Goal: Use online tool/utility

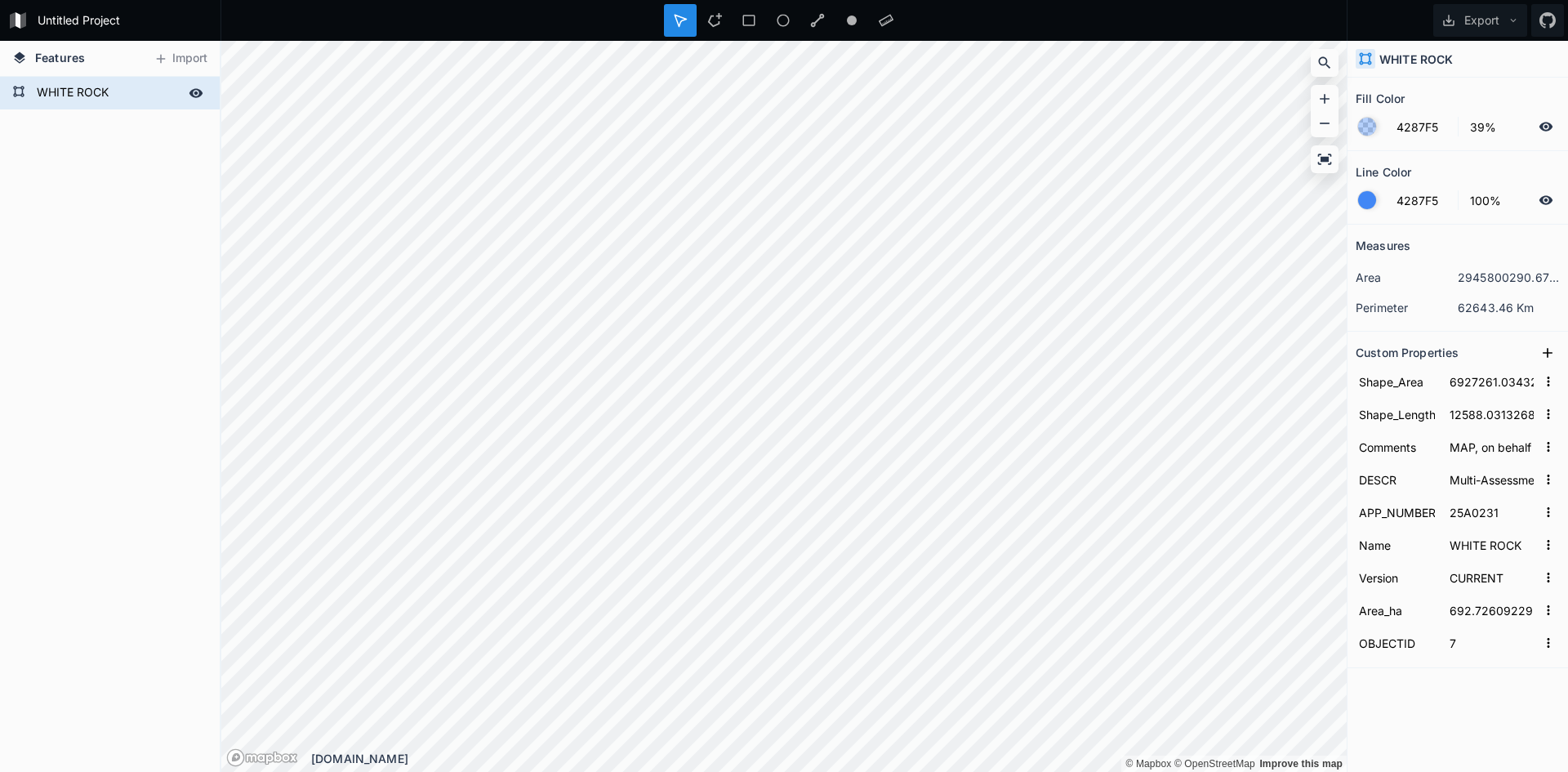
click at [90, 91] on form "WHITE ROCK" at bounding box center [108, 93] width 153 height 25
click at [197, 91] on icon at bounding box center [196, 93] width 14 height 9
click at [196, 97] on icon at bounding box center [196, 93] width 13 height 12
click at [113, 107] on div "WHITE ROCK" at bounding box center [109, 93] width 220 height 33
click at [115, 107] on div "WHITE ROCK" at bounding box center [109, 93] width 220 height 33
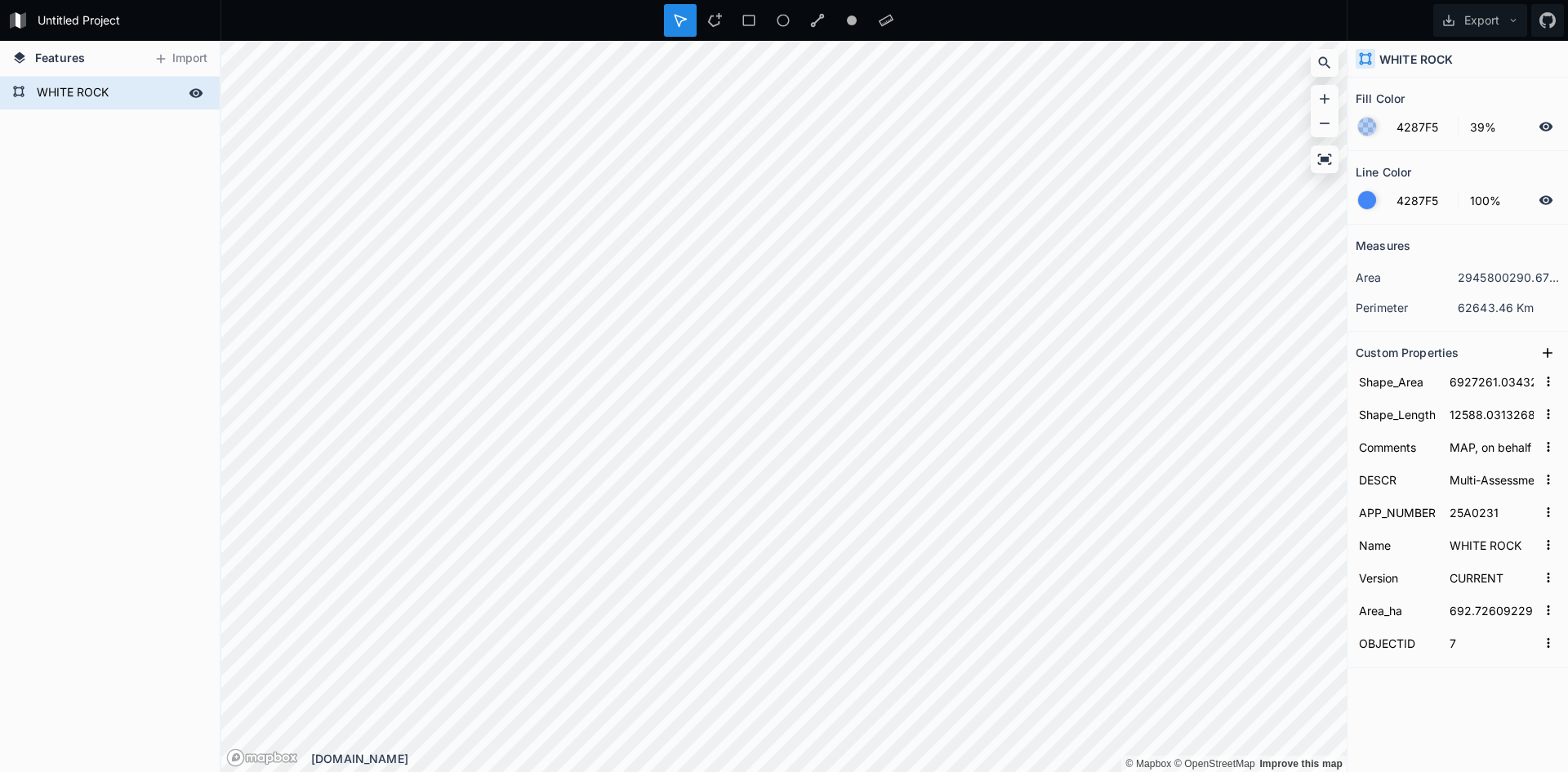
click at [115, 107] on div "WHITE ROCK" at bounding box center [109, 93] width 220 height 33
click at [87, 57] on h4 "Features" at bounding box center [48, 58] width 89 height 36
click at [881, 686] on div "Features Import WHITE ROCK © Mapbox © OpenStreetMap Improve this map © Mapbox ©…" at bounding box center [784, 407] width 1568 height 731
click at [881, 740] on div "Features Import WHITE ROCK © Mapbox © OpenStreetMap Improve this map © Mapbox ©…" at bounding box center [784, 407] width 1568 height 731
